Goal: Information Seeking & Learning: Find specific page/section

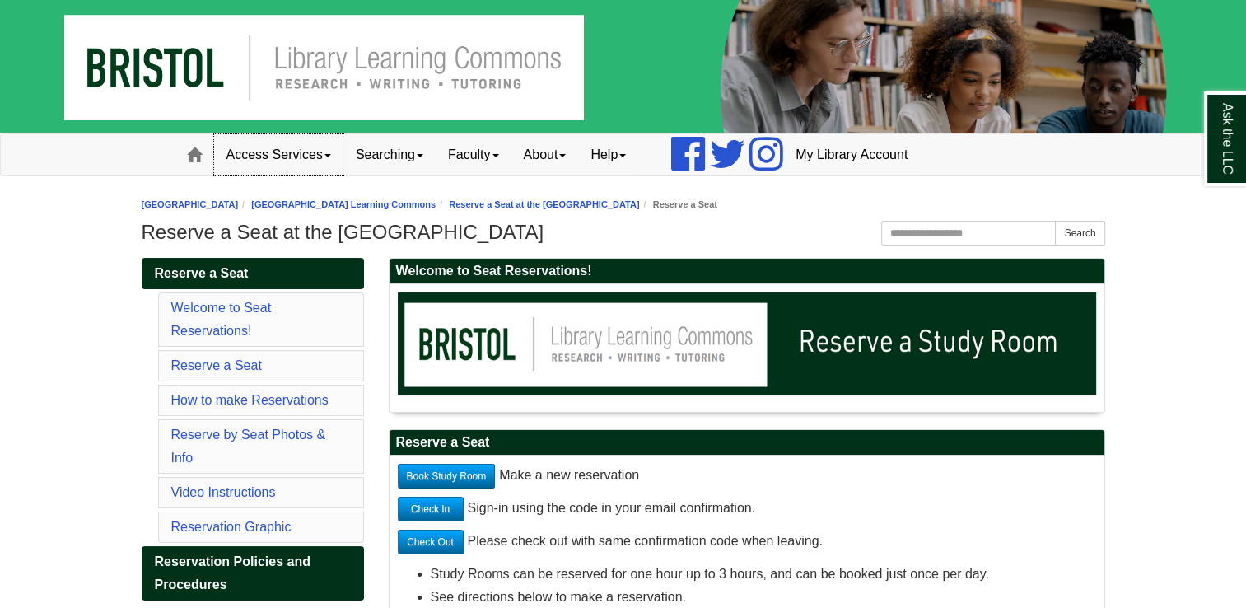
click at [316, 159] on link "Access Services" at bounding box center [278, 154] width 129 height 41
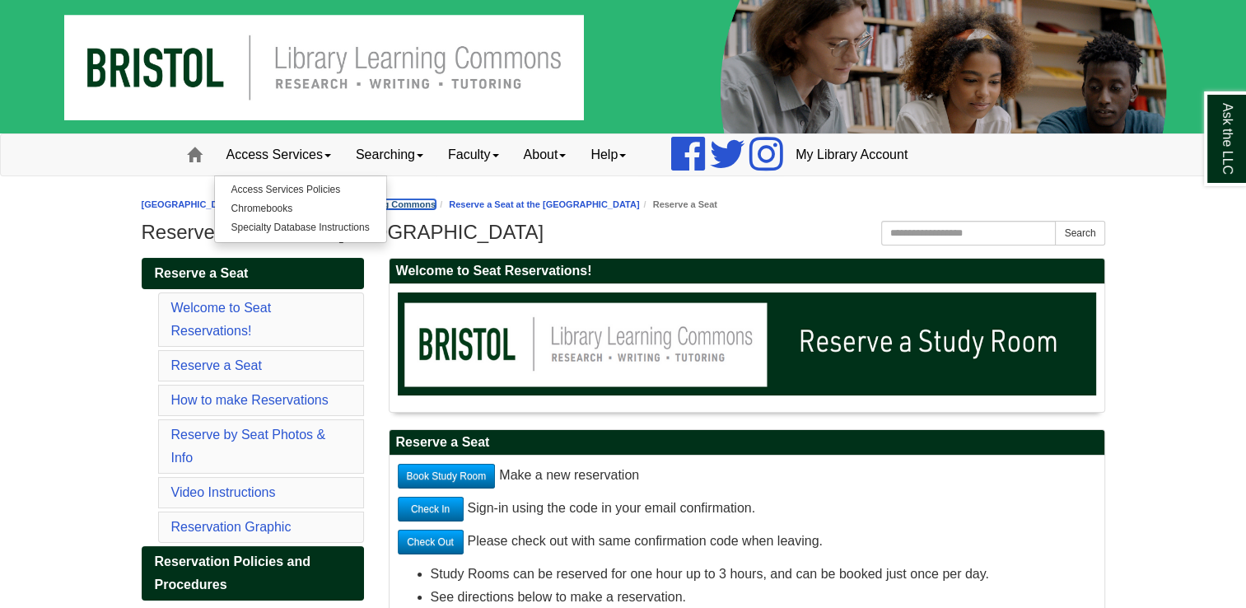
click at [436, 201] on link "[GEOGRAPHIC_DATA] Learning Commons" at bounding box center [343, 204] width 185 height 10
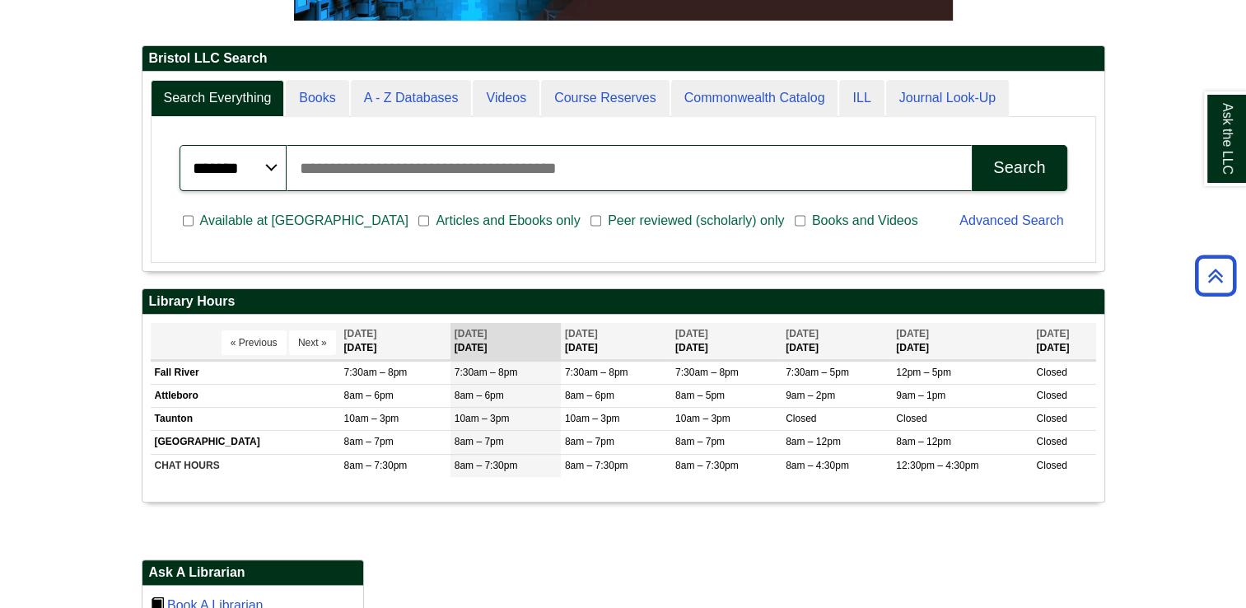
scroll to position [330, 0]
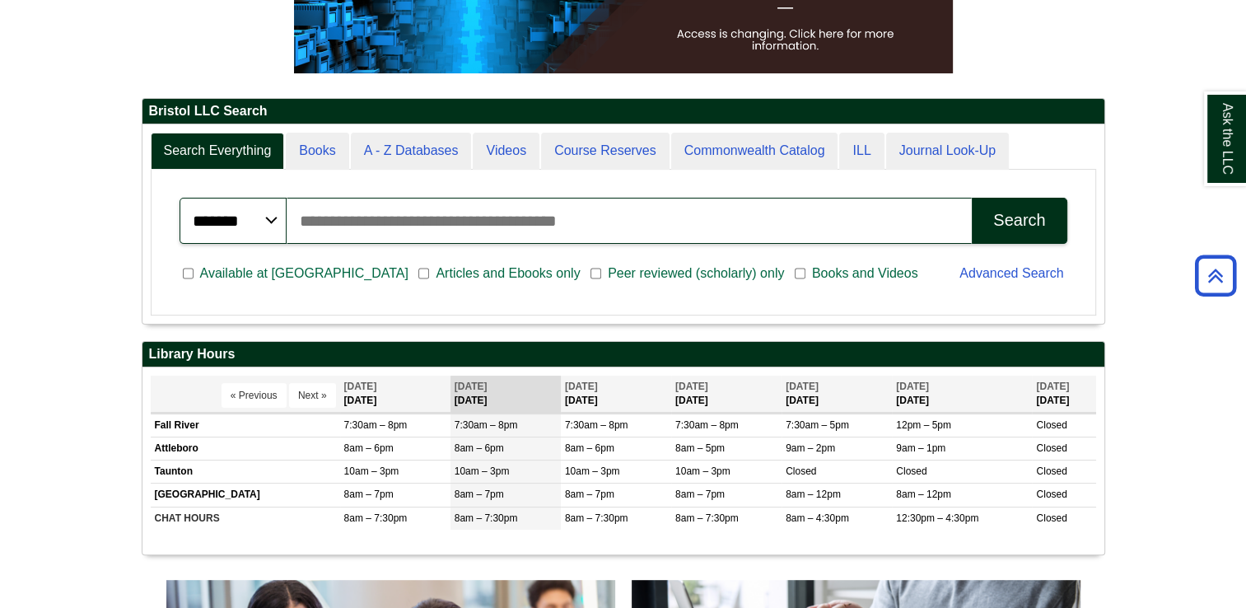
click at [607, 222] on input "Search articles, books, journals & more" at bounding box center [630, 221] width 686 height 46
type input "*"
click at [1032, 223] on div "Search" at bounding box center [1020, 220] width 52 height 19
